Goal: Navigation & Orientation: Find specific page/section

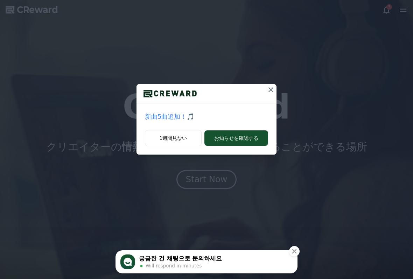
click at [268, 89] on icon at bounding box center [271, 89] width 8 height 8
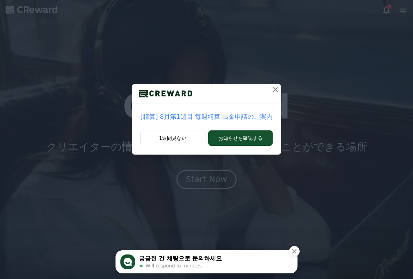
click at [272, 86] on icon at bounding box center [275, 89] width 8 height 8
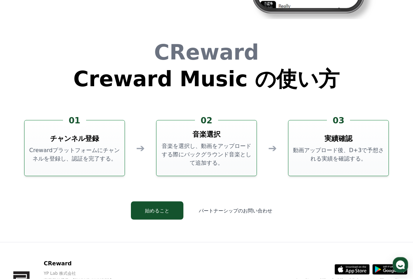
scroll to position [1874, 0]
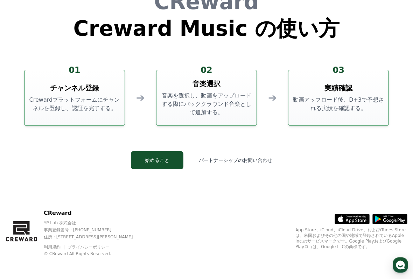
click at [173, 159] on button "始めること" at bounding box center [157, 160] width 52 height 18
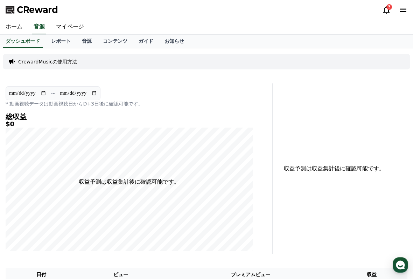
click at [385, 8] on icon at bounding box center [386, 9] width 6 height 7
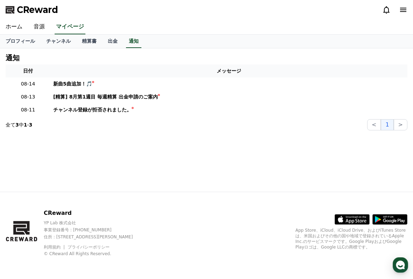
click at [10, 24] on link "ホーム" at bounding box center [14, 27] width 28 height 15
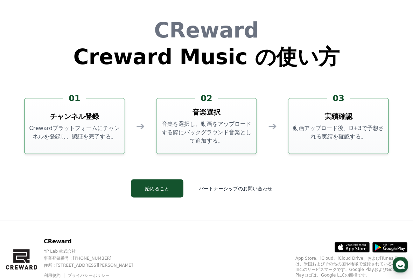
scroll to position [1846, 0]
click at [160, 188] on button "始めること" at bounding box center [157, 188] width 52 height 18
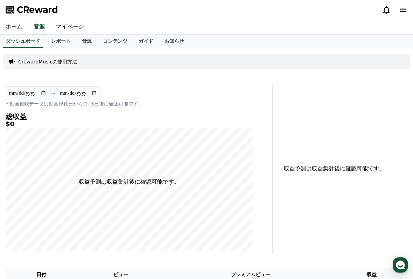
click at [68, 26] on link "マイページ" at bounding box center [69, 27] width 39 height 15
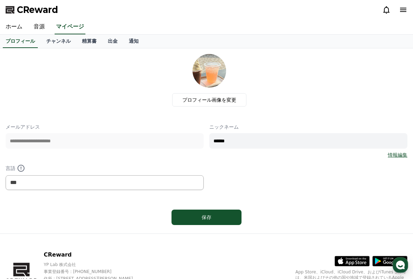
click at [402, 8] on icon at bounding box center [403, 10] width 6 height 4
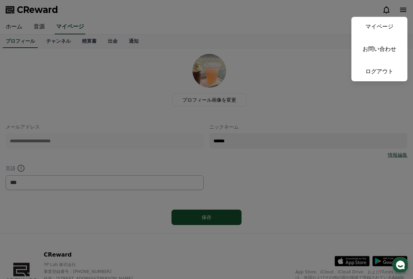
click at [384, 49] on link "お問い合わせ" at bounding box center [379, 49] width 56 height 20
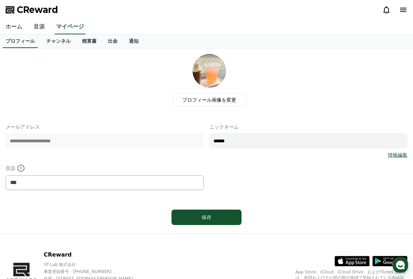
click at [50, 40] on link "チャンネル" at bounding box center [59, 41] width 36 height 13
